Goal: Task Accomplishment & Management: Use online tool/utility

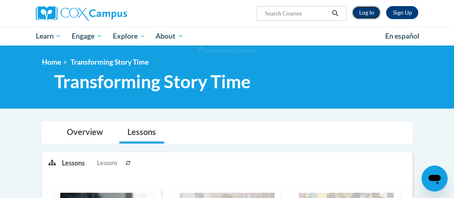
click at [366, 16] on link "Log In" at bounding box center [366, 12] width 28 height 13
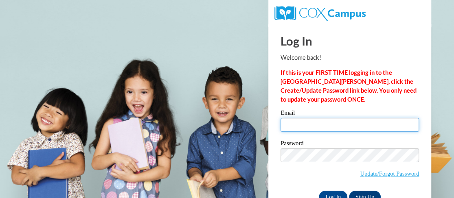
type input "ltsmith@lccaa.net"
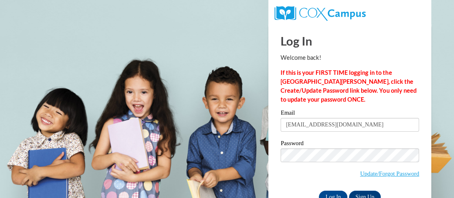
click at [364, 125] on input "ltsmith@lccaa.net" at bounding box center [350, 125] width 139 height 14
click at [335, 191] on input "Log In" at bounding box center [333, 197] width 29 height 13
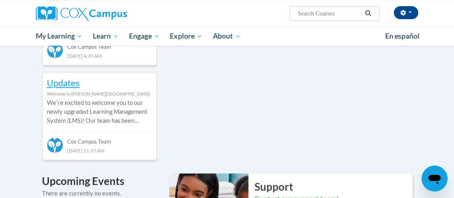
scroll to position [285, 0]
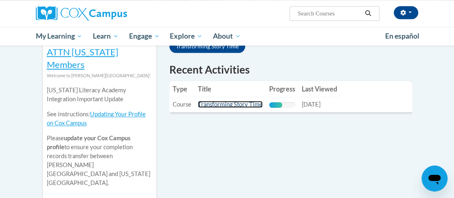
click at [219, 101] on link "Transforming Story Time" at bounding box center [230, 104] width 65 height 7
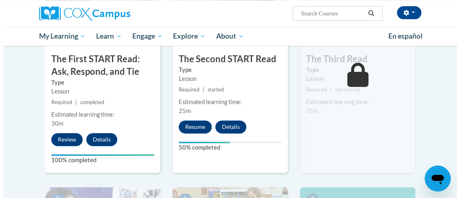
scroll to position [489, 0]
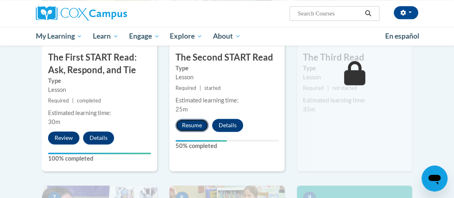
click at [197, 120] on button "Resume" at bounding box center [192, 125] width 33 height 13
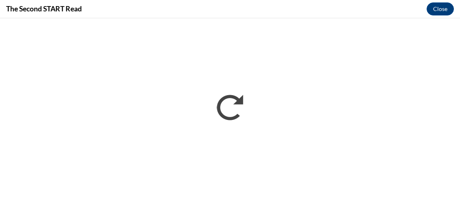
scroll to position [0, 0]
